Goal: Check status: Check status

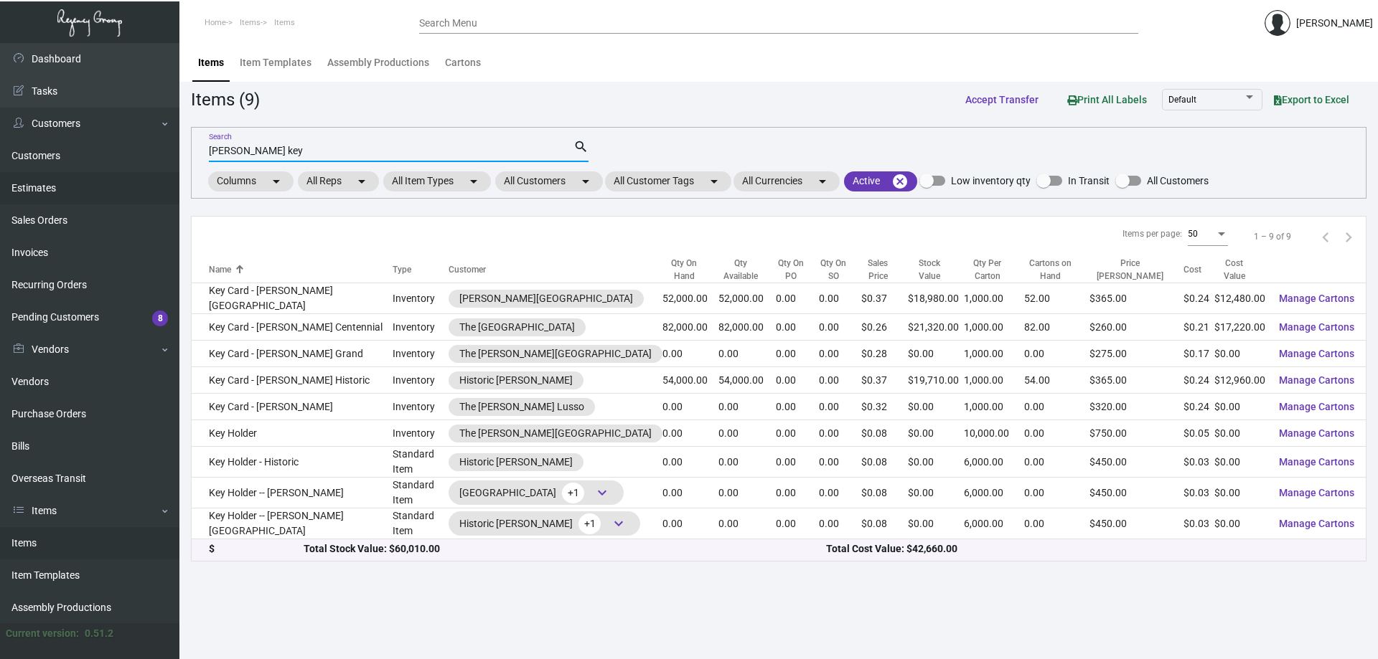
drag, startPoint x: 283, startPoint y: 154, endPoint x: 0, endPoint y: 176, distance: 283.5
click at [0, 176] on div "Dashboard Dashboard Tasks Customers Customers Estimates Sales Orders Invoices R…" at bounding box center [689, 351] width 1378 height 616
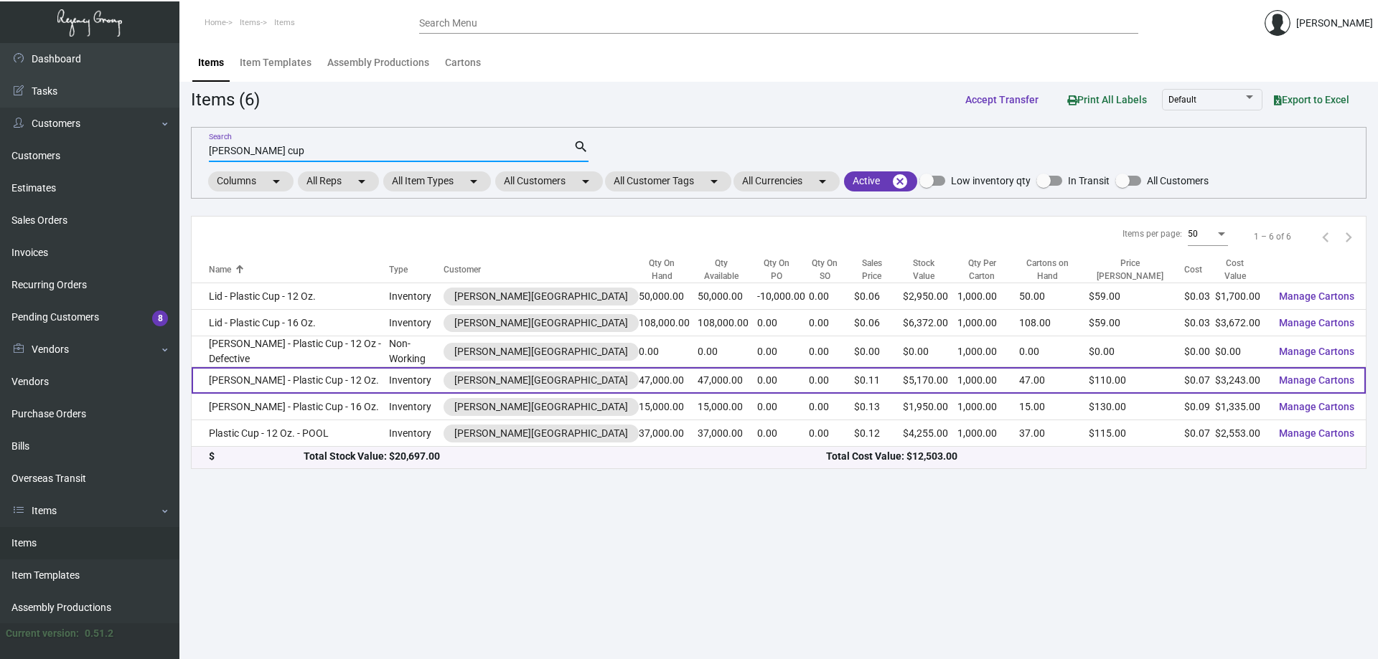
type input "[PERSON_NAME] cup"
click at [368, 382] on td "[PERSON_NAME] - Plastic Cup - 12 Oz." at bounding box center [290, 380] width 197 height 27
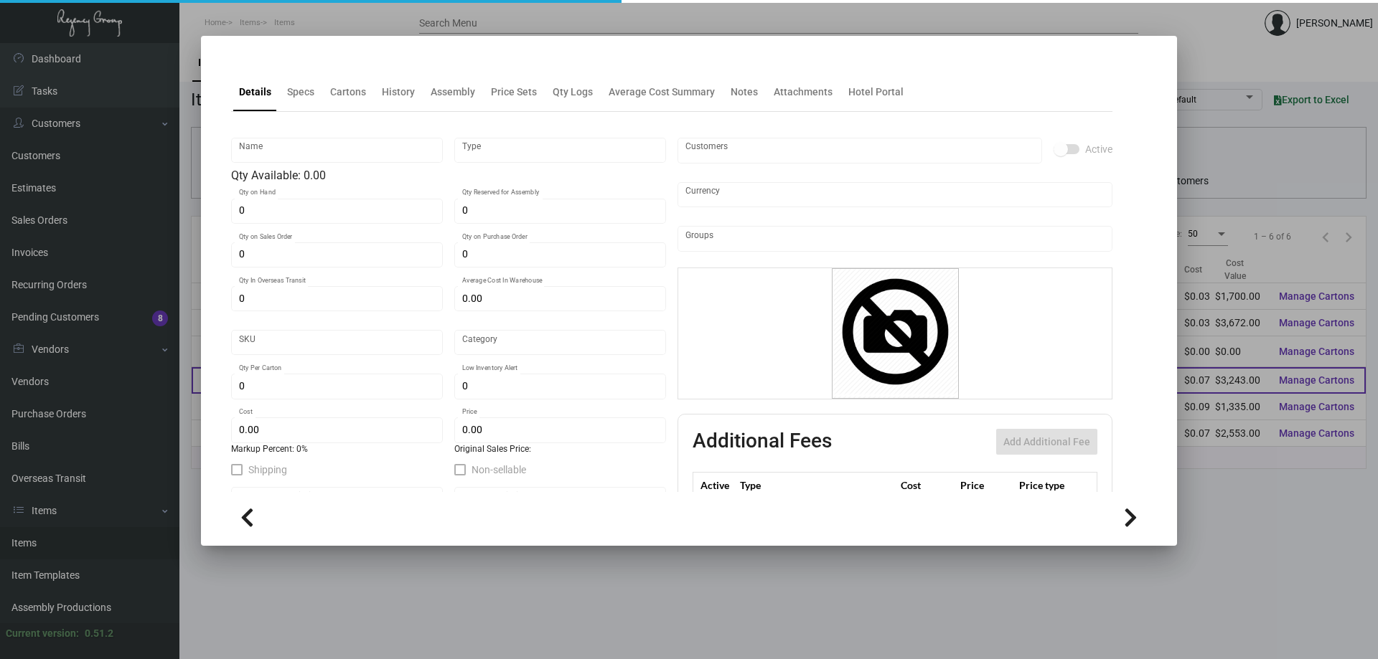
type input "[PERSON_NAME] - Plastic Cup - 12 Oz."
type input "Inventory"
type input "47,000"
type input "$ 0.089"
type input "Overseas"
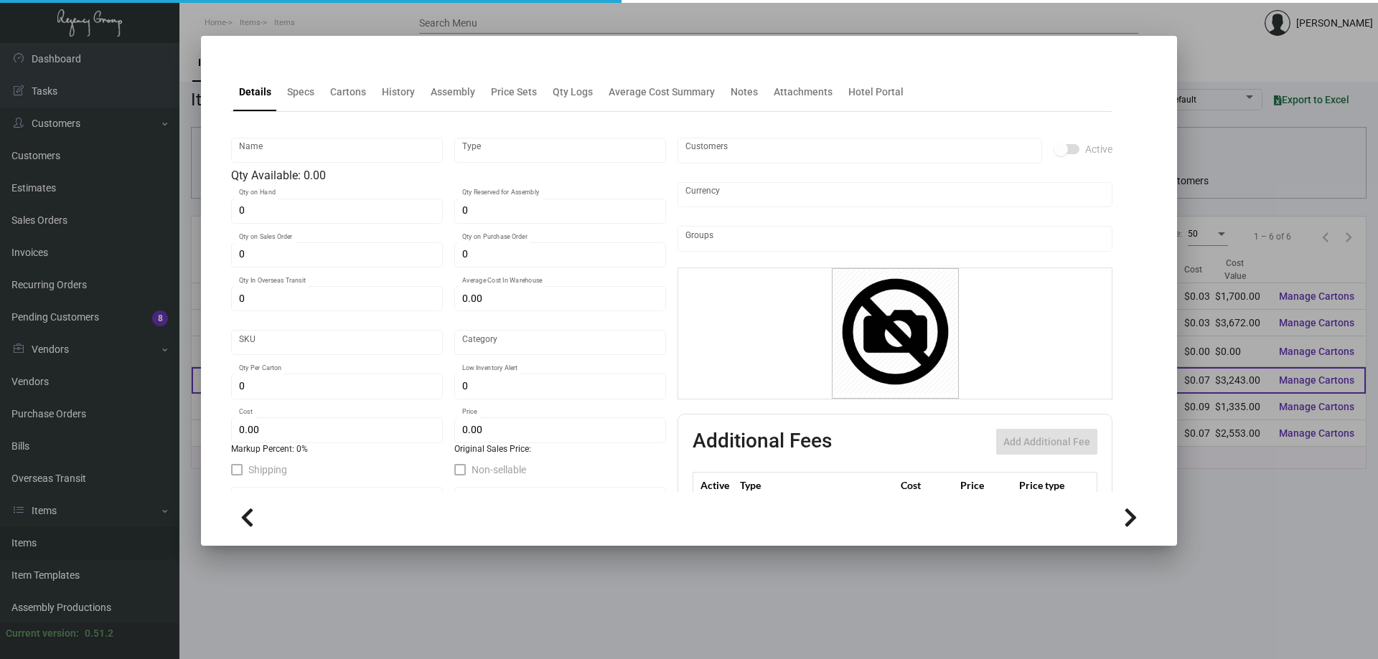
type input "1,000"
type input "$ 0.069"
type input "$ 0.11"
checkbox input "true"
type input "United States Dollar $"
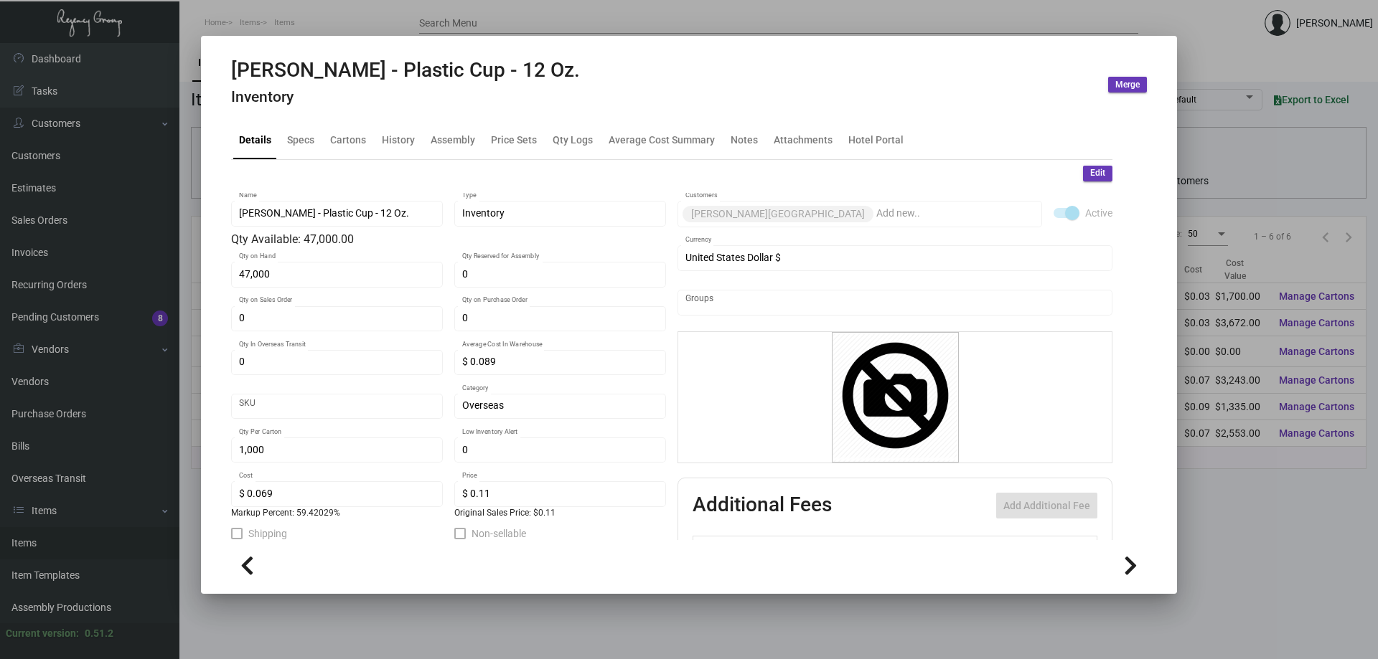
click at [569, 8] on div at bounding box center [689, 329] width 1378 height 659
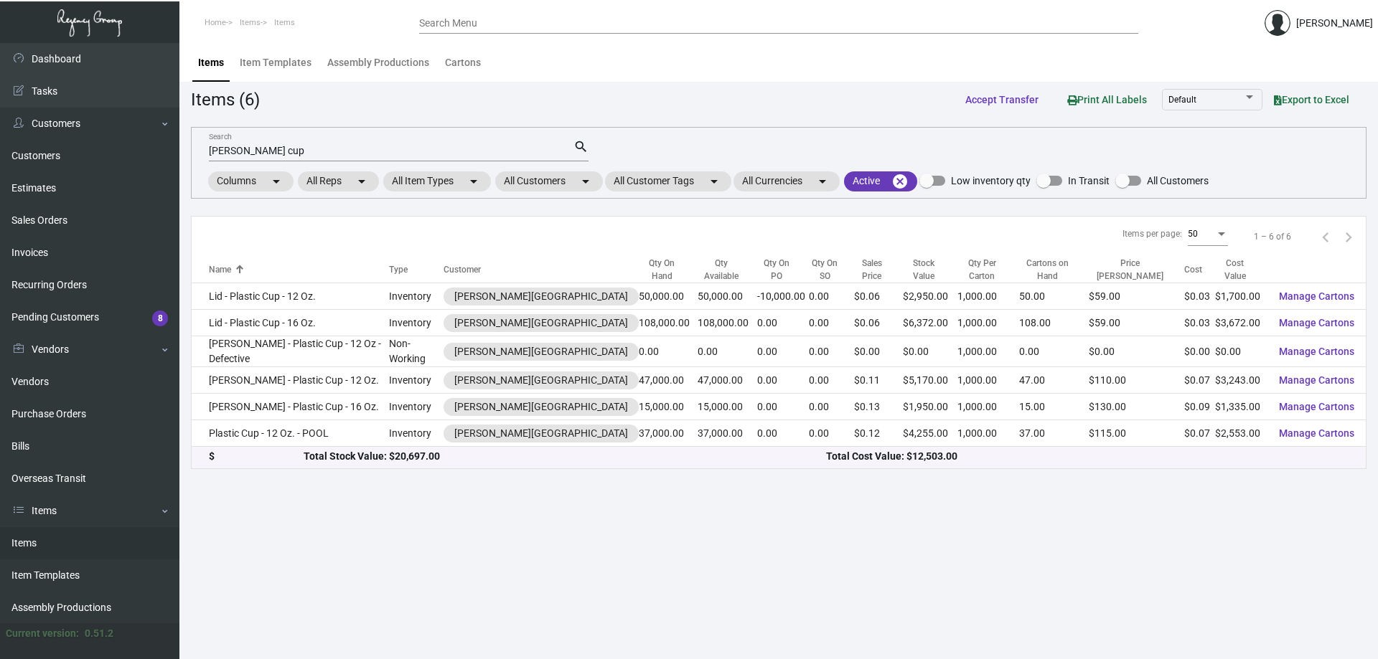
click at [575, 542] on main "Items Item Templates Assembly Productions Cartons Items (6) Accept Transfer Pri…" at bounding box center [778, 351] width 1198 height 616
